Goal: Check status: Check status

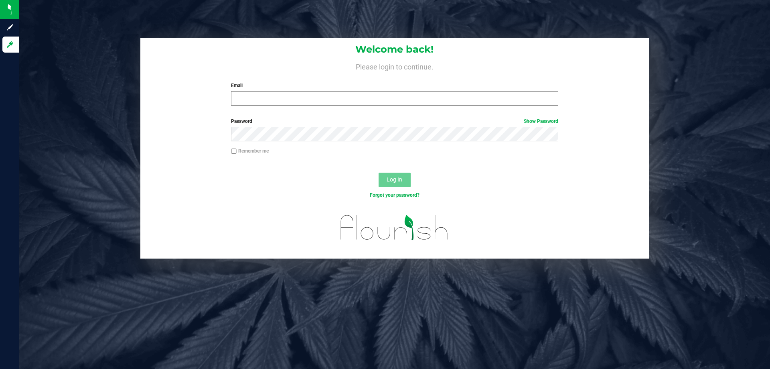
drag, startPoint x: 274, startPoint y: 88, endPoint x: 274, endPoint y: 97, distance: 8.8
click at [274, 97] on div "Email Required Please format your email correctly." at bounding box center [394, 94] width 339 height 24
drag, startPoint x: 274, startPoint y: 102, endPoint x: 276, endPoint y: 111, distance: 9.3
click at [276, 111] on div "Welcome back! Please login to continue. Email Required Please format your email…" at bounding box center [394, 75] width 509 height 74
type input "[EMAIL_ADDRESS][DOMAIN_NAME]"
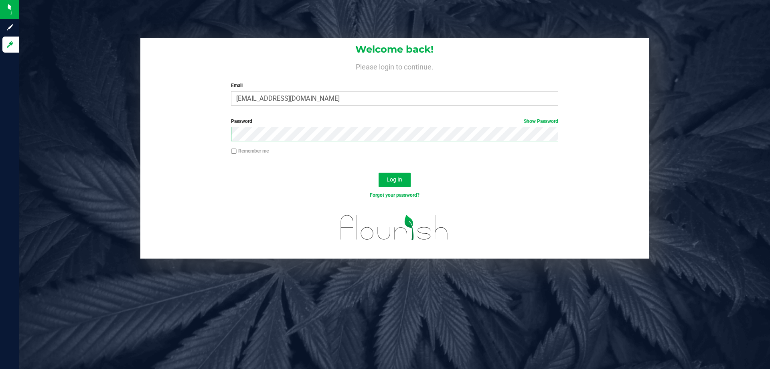
click at [379, 173] on button "Log In" at bounding box center [395, 180] width 32 height 14
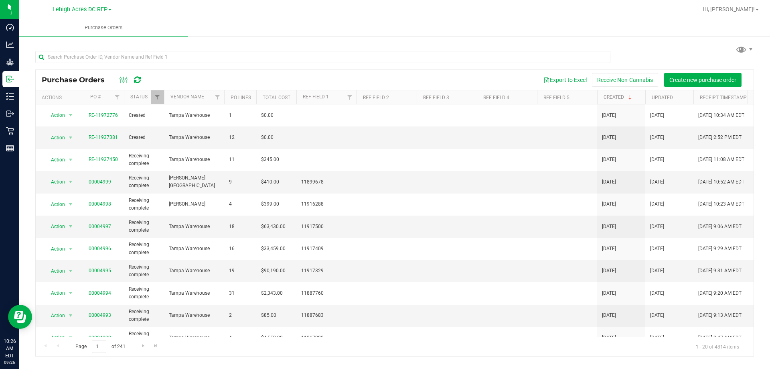
click at [97, 11] on span "Lehigh Acres DC REP" at bounding box center [80, 9] width 55 height 7
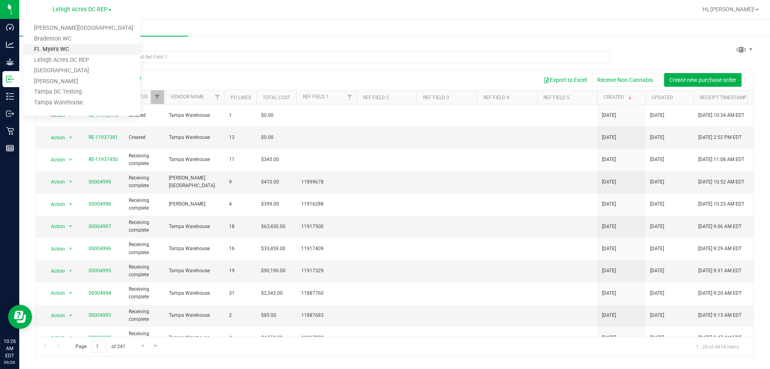
click at [65, 51] on link "Ft. Myers WC" at bounding box center [81, 49] width 117 height 11
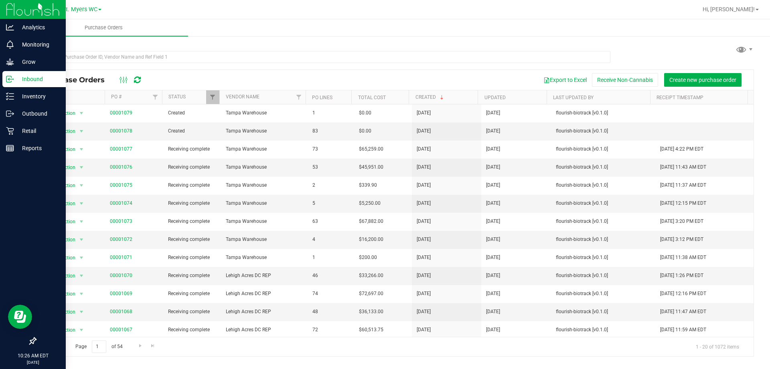
click at [25, 81] on p "Inbound" at bounding box center [38, 79] width 48 height 10
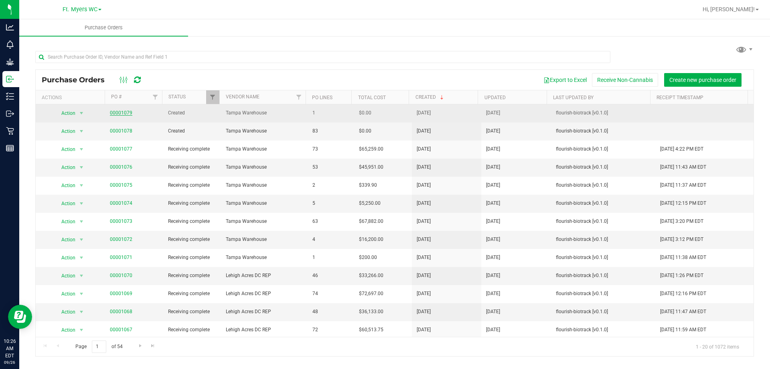
click at [114, 115] on link "00001079" at bounding box center [121, 113] width 22 height 6
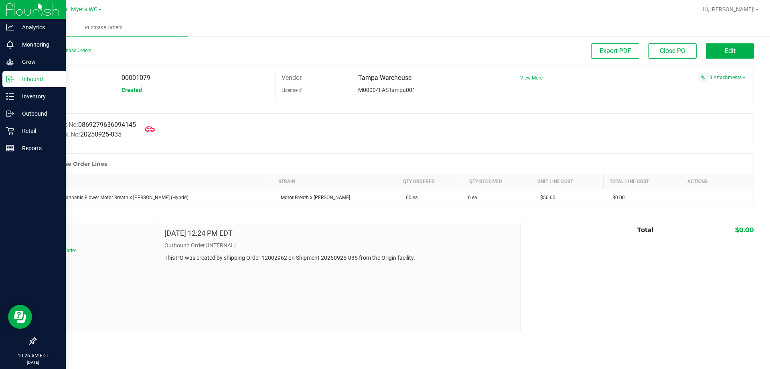
click at [21, 80] on p "Inbound" at bounding box center [38, 79] width 48 height 10
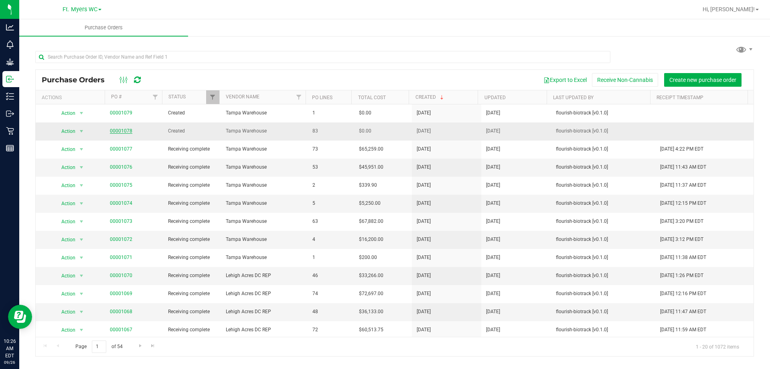
click at [118, 129] on link "00001078" at bounding box center [121, 131] width 22 height 6
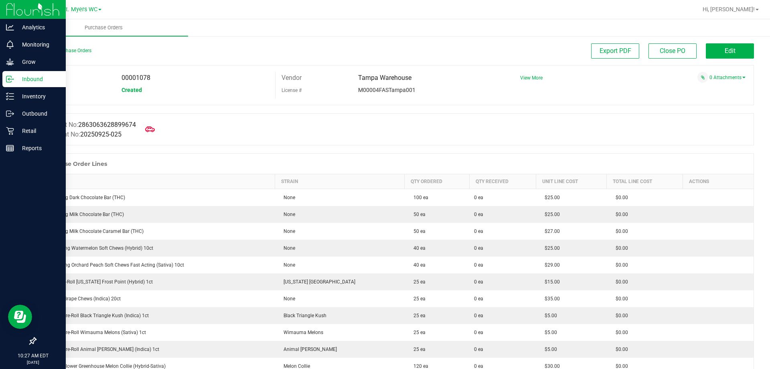
click at [32, 82] on p "Inbound" at bounding box center [38, 79] width 48 height 10
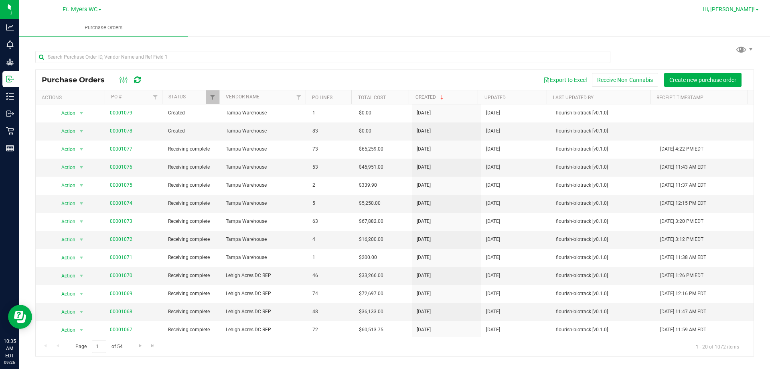
click at [754, 8] on span "Hi, [PERSON_NAME]!" at bounding box center [729, 9] width 52 height 6
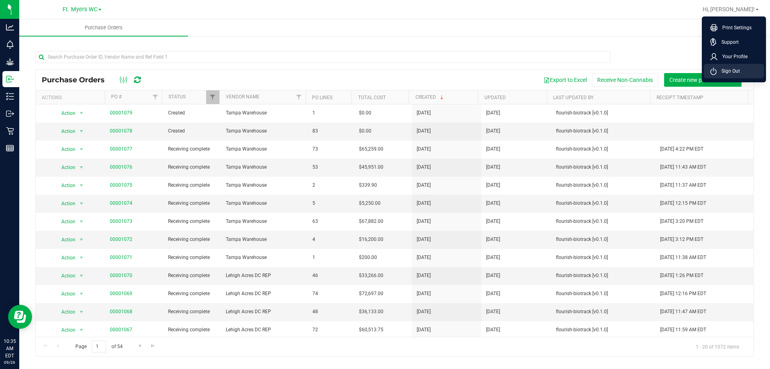
click at [735, 72] on span "Sign Out" at bounding box center [728, 71] width 23 height 8
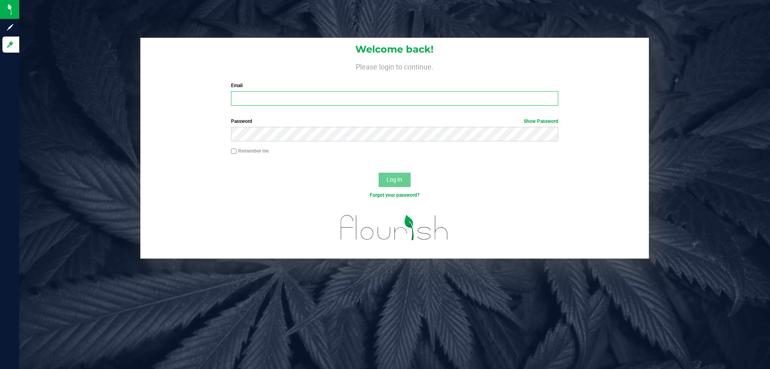
click at [249, 100] on input "Email" at bounding box center [394, 98] width 327 height 14
type input "rsandrews@liveparallel.com"
click at [379, 173] on button "Log In" at bounding box center [395, 180] width 32 height 14
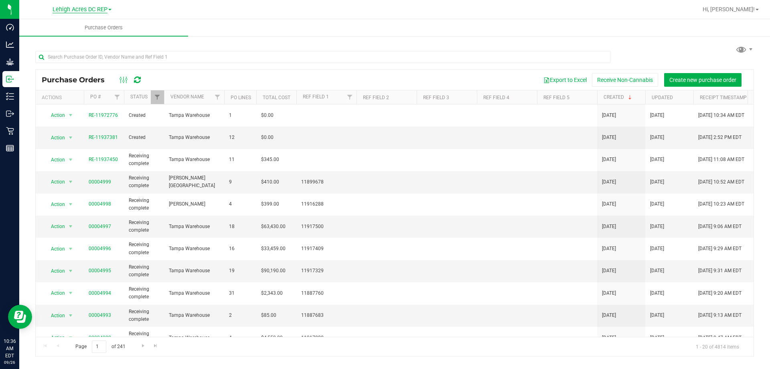
click at [70, 7] on span "Lehigh Acres DC REP" at bounding box center [80, 9] width 55 height 7
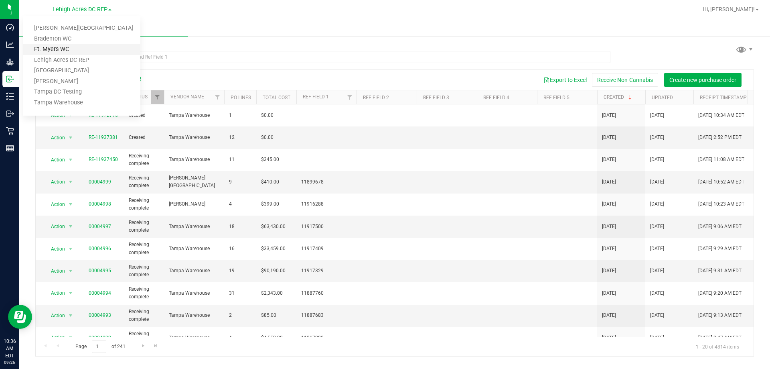
click at [60, 50] on link "Ft. Myers WC" at bounding box center [81, 49] width 117 height 11
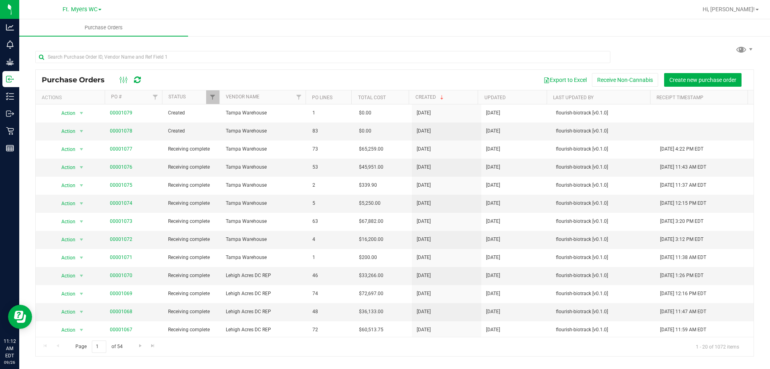
click at [322, 42] on div "Purchase Orders Export to Excel Receive Non-Cannabis Create new purchase order …" at bounding box center [394, 199] width 751 height 329
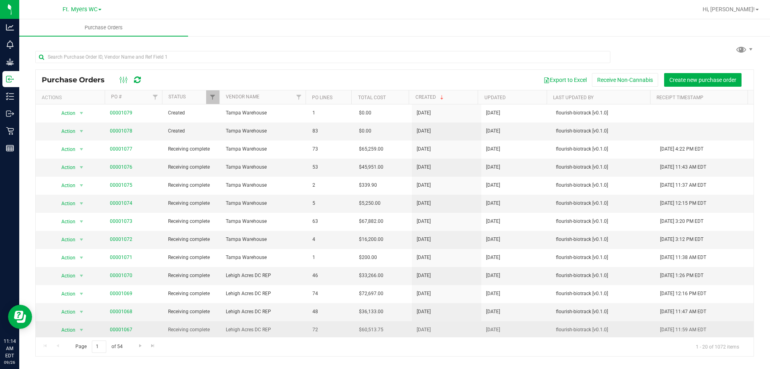
drag, startPoint x: 532, startPoint y: 35, endPoint x: 635, endPoint y: 323, distance: 306.0
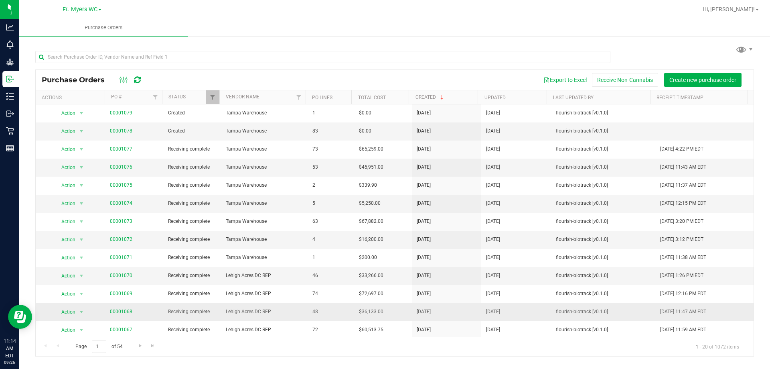
drag, startPoint x: 627, startPoint y: 317, endPoint x: 626, endPoint y: 309, distance: 8.1
click at [626, 309] on td "flourish-biotrack [v0.1.0]" at bounding box center [603, 312] width 104 height 18
click at [770, 217] on div "Purchase Orders Export to Excel Receive Non-Cannabis Create new purchase order …" at bounding box center [394, 199] width 751 height 329
